Goal: Check status: Check status

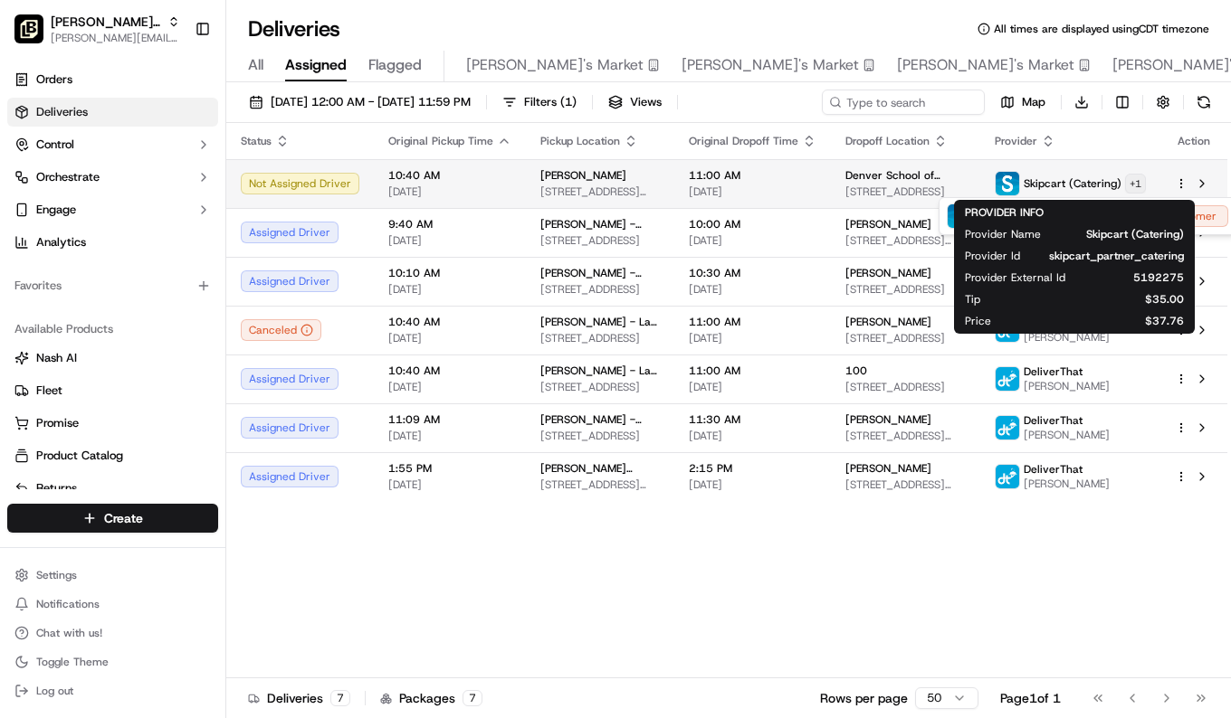
click at [1128, 180] on html "[PERSON_NAME] Parent Org [PERSON_NAME][EMAIL_ADDRESS][PERSON_NAME][DOMAIN_NAME]…" at bounding box center [615, 359] width 1231 height 718
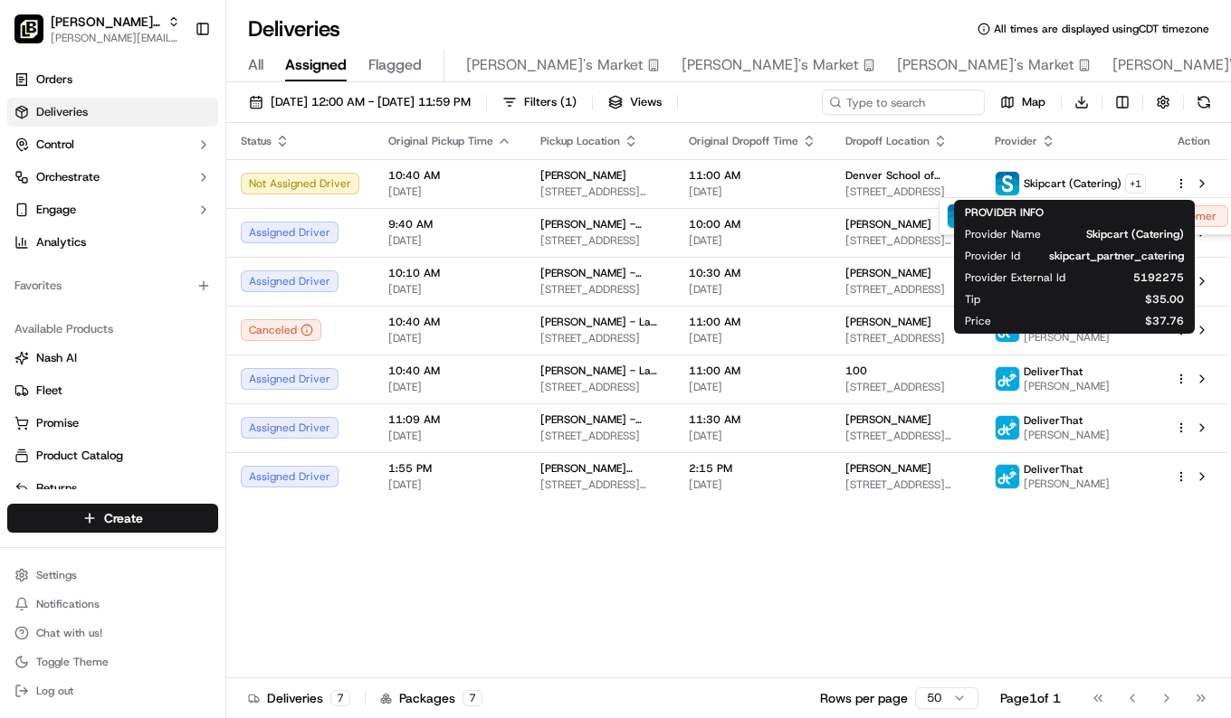
click at [1187, 186] on html "[PERSON_NAME] Parent Org [PERSON_NAME][EMAIL_ADDRESS][PERSON_NAME][DOMAIN_NAME]…" at bounding box center [615, 359] width 1231 height 718
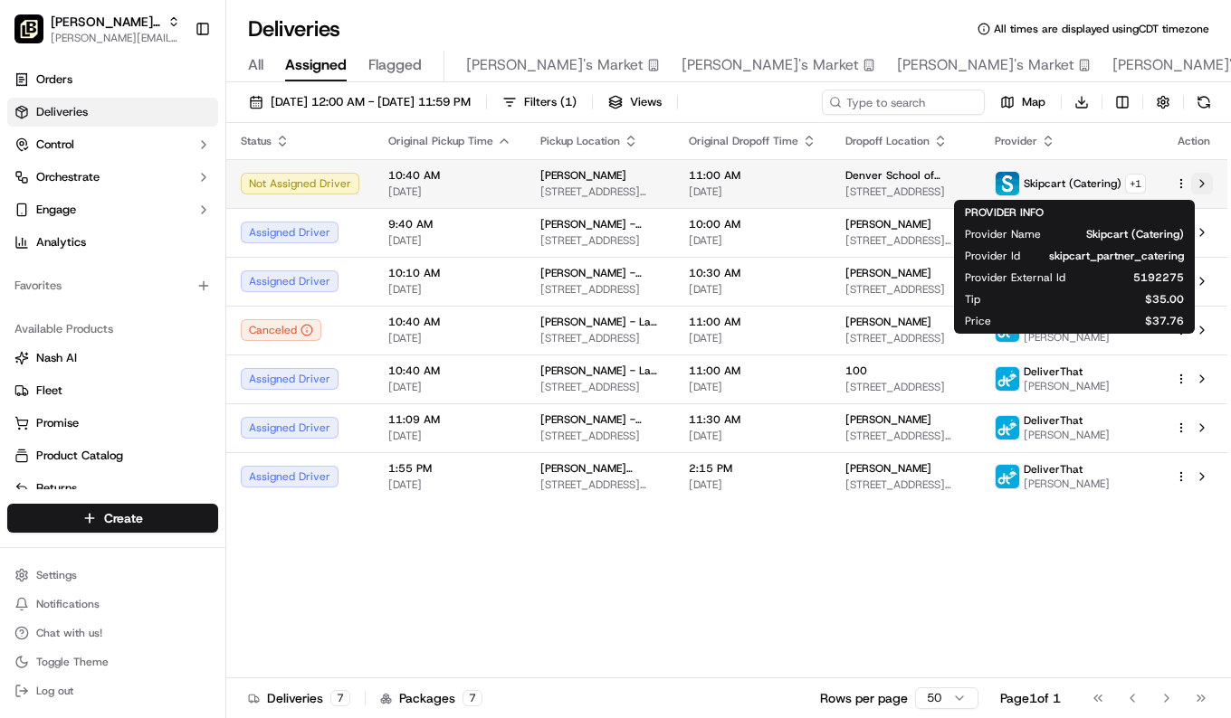
click at [1203, 182] on button at bounding box center [1202, 184] width 22 height 22
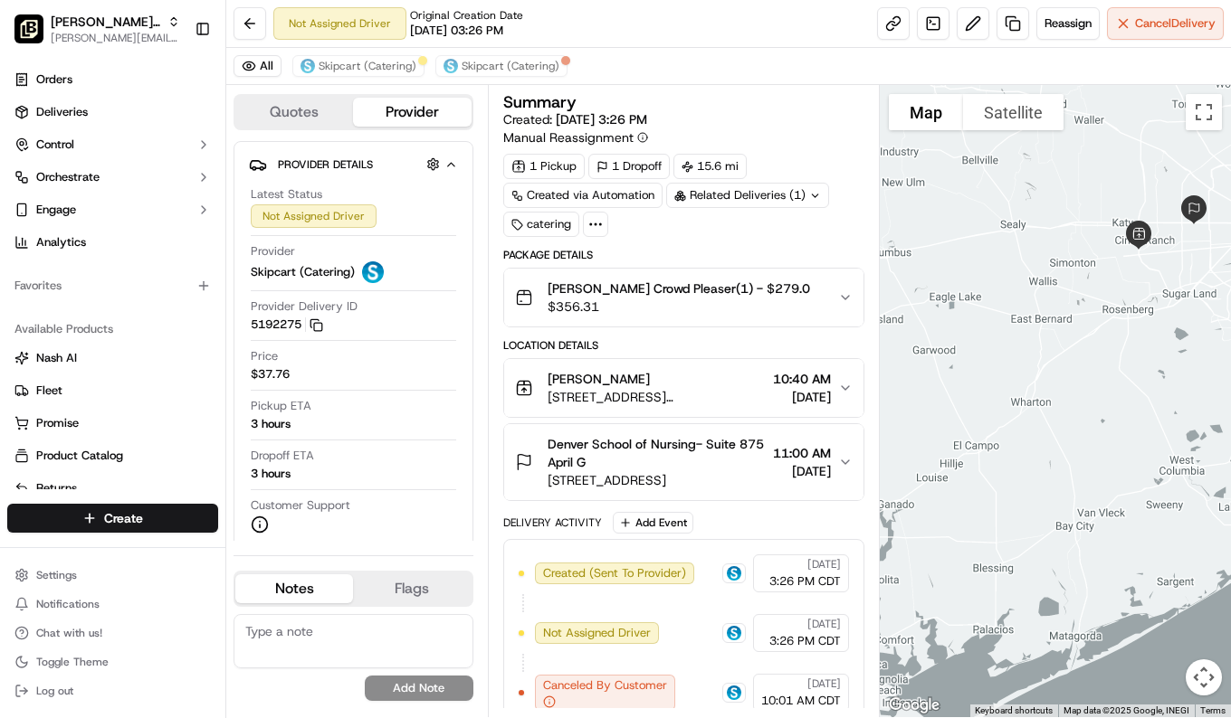
drag, startPoint x: 624, startPoint y: 478, endPoint x: 1037, endPoint y: 419, distance: 416.8
click at [1037, 419] on div at bounding box center [1056, 401] width 352 height 633
